Goal: Transaction & Acquisition: Subscribe to service/newsletter

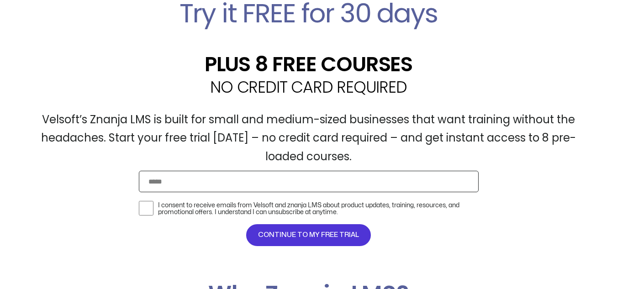
scroll to position [361, 0]
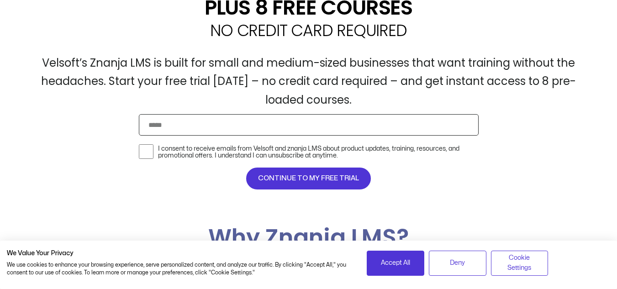
click at [335, 177] on span "CONTINUE TO MY FREE TRIAL" at bounding box center [308, 178] width 101 height 11
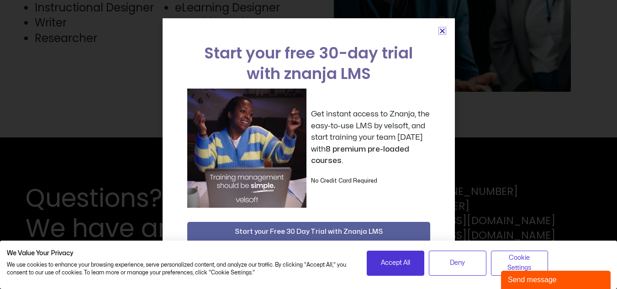
scroll to position [2448, 0]
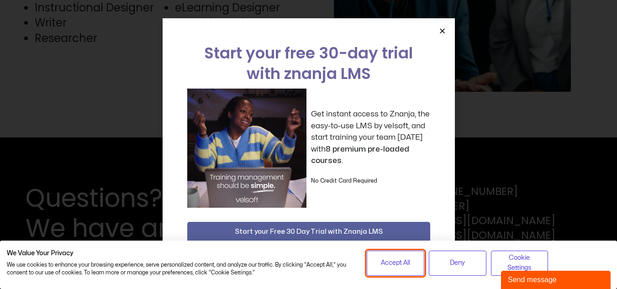
click at [395, 262] on span "Accept All" at bounding box center [395, 263] width 29 height 10
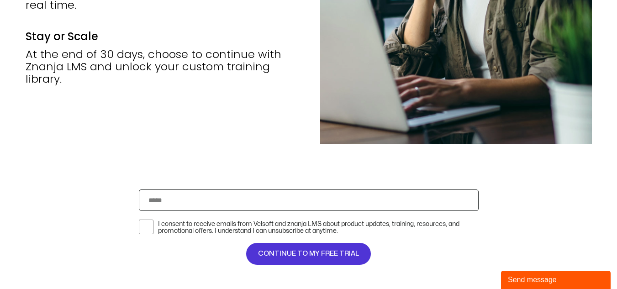
scroll to position [1826, 0]
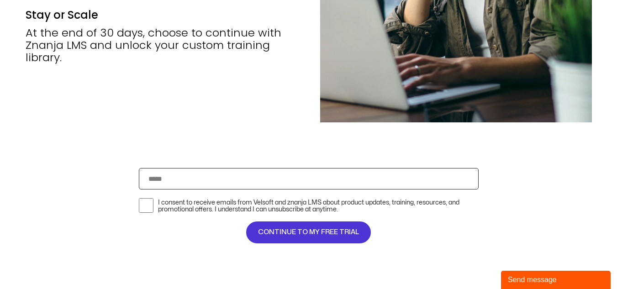
click at [395, 189] on input "Email" at bounding box center [309, 178] width 340 height 21
click at [407, 195] on span "I consent to receive emails from Velsoft and znanja LMS about product updates, …" at bounding box center [309, 205] width 340 height 23
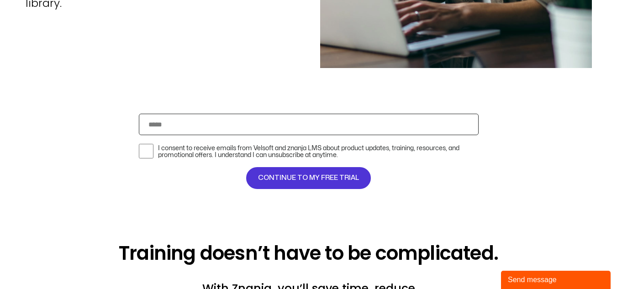
scroll to position [1886, 0]
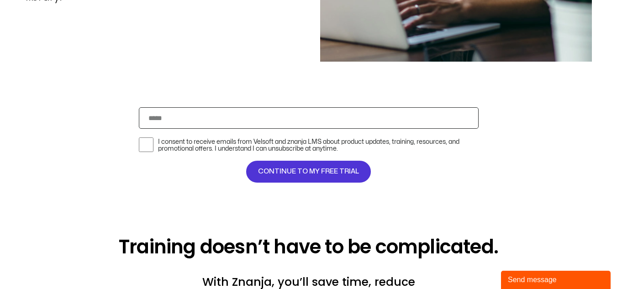
click at [276, 172] on span "CONTINUE TO MY FREE TRIAL" at bounding box center [308, 171] width 101 height 11
click at [322, 168] on span "CONTINUE TO MY FREE TRIAL" at bounding box center [308, 171] width 101 height 11
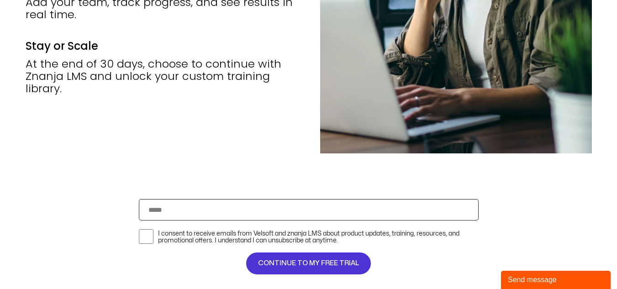
scroll to position [1826, 0]
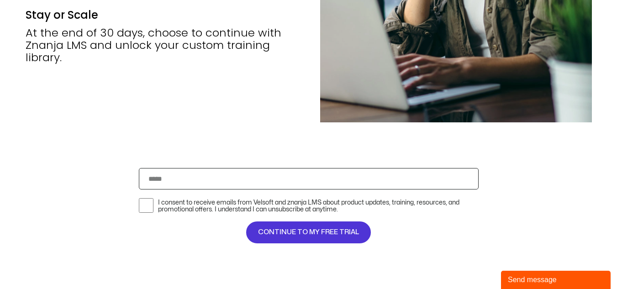
click at [375, 190] on div "Email Verify I consent to receive emails from Velsoft and znanja LMS about prod…" at bounding box center [308, 208] width 344 height 80
